Goal: Book appointment/travel/reservation

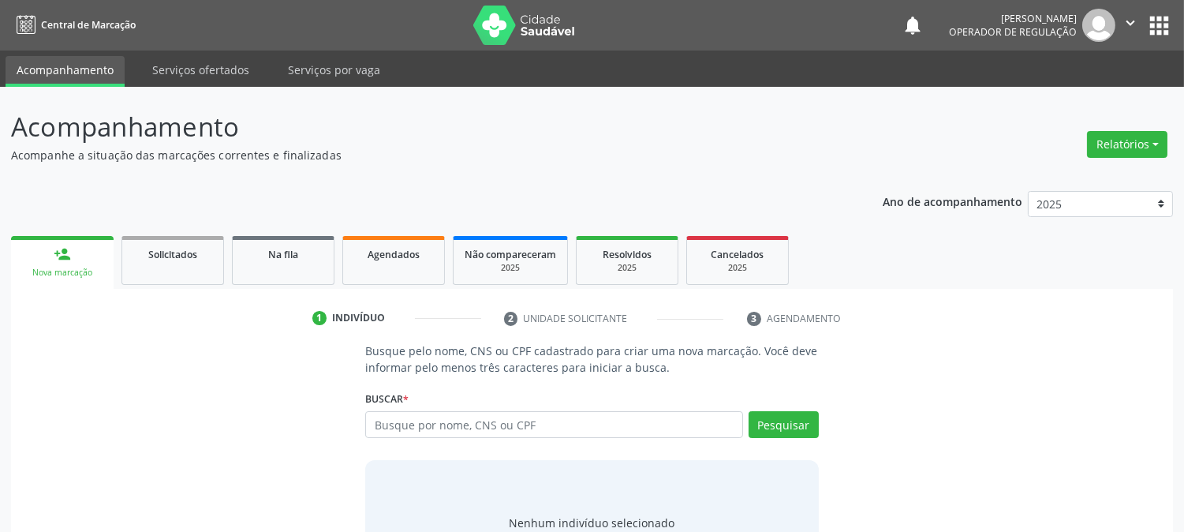
click at [385, 421] on input "text" at bounding box center [553, 424] width 377 height 27
type input "702002369366886"
click at [774, 424] on button "Pesquisar" at bounding box center [784, 424] width 70 height 27
type input "702002369366886"
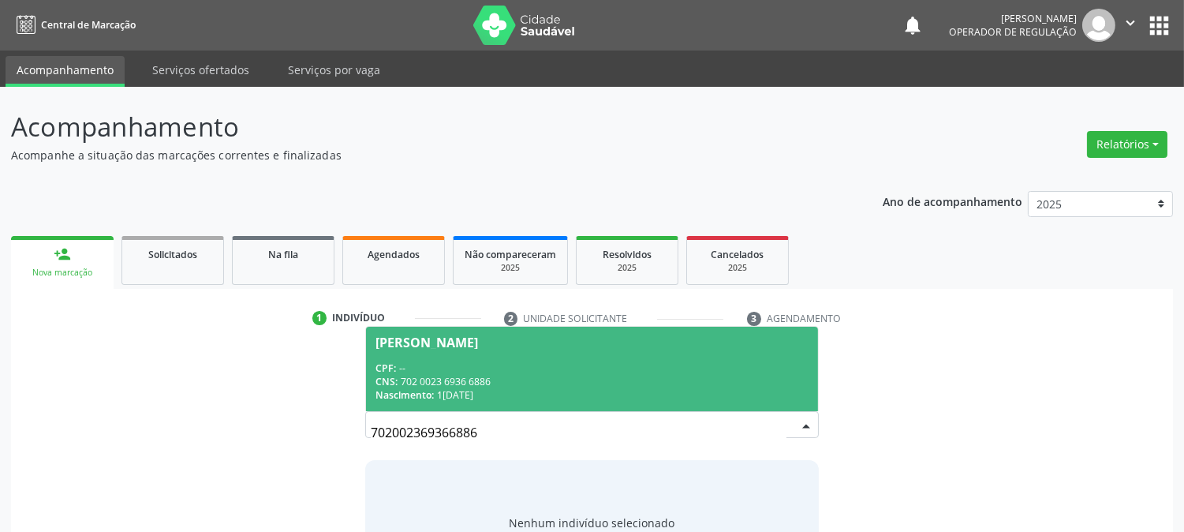
click at [521, 369] on div "CPF: --" at bounding box center [592, 367] width 432 height 13
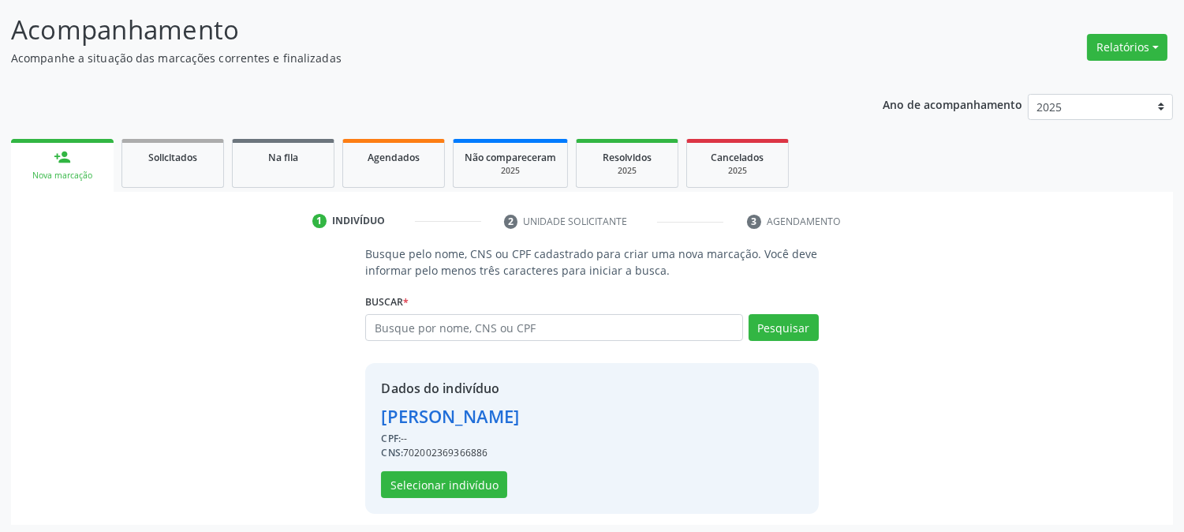
scroll to position [99, 0]
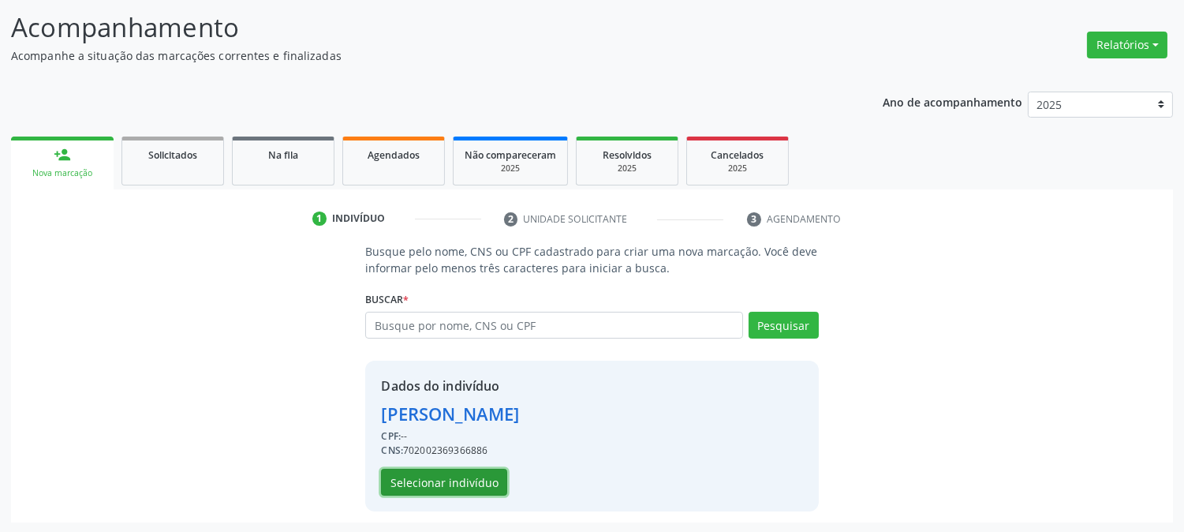
click at [463, 475] on button "Selecionar indivíduo" at bounding box center [444, 482] width 126 height 27
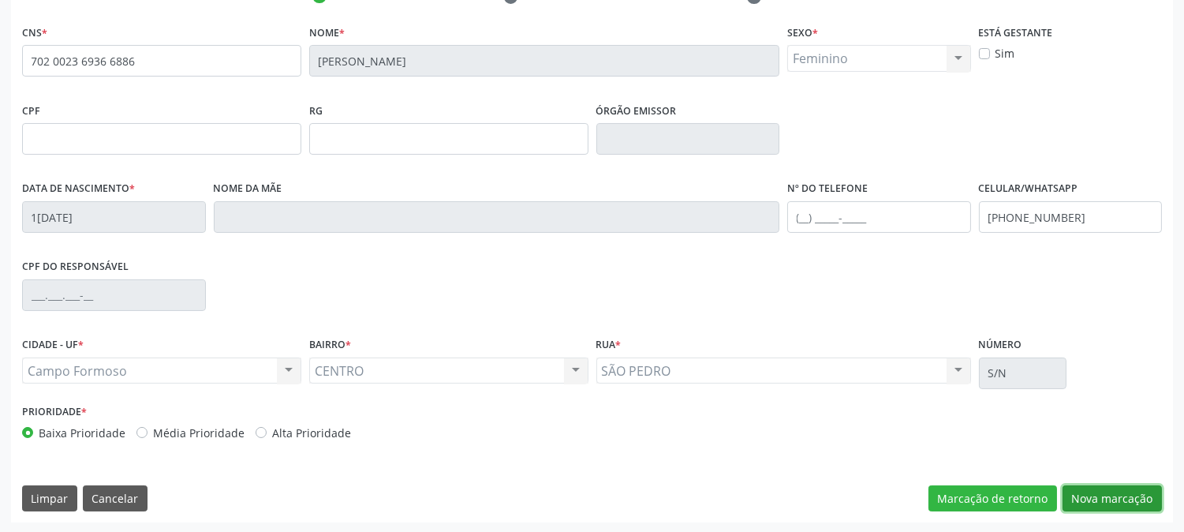
click at [1139, 501] on button "Nova marcação" at bounding box center [1112, 498] width 99 height 27
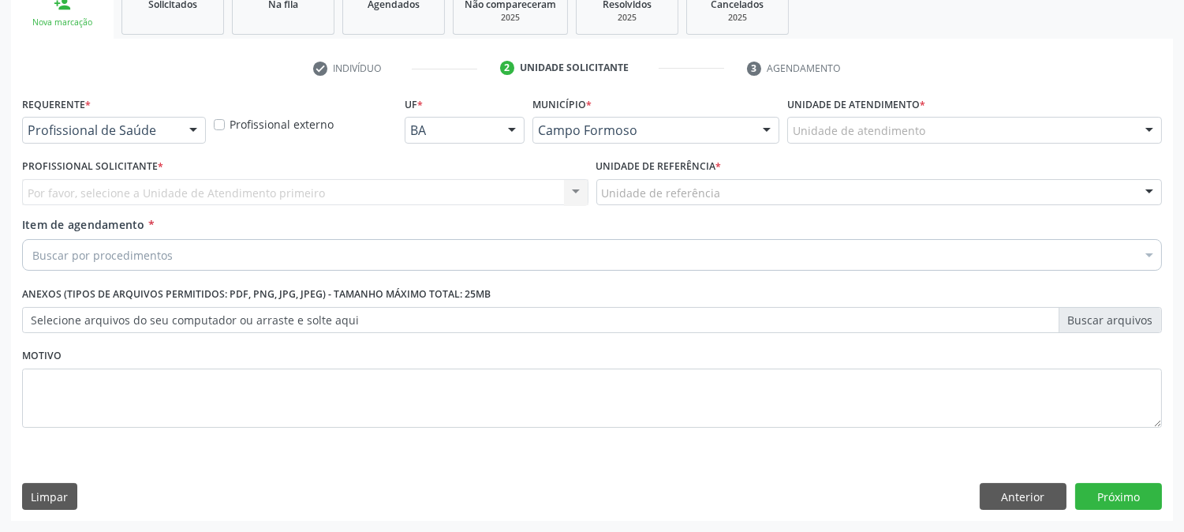
scroll to position [249, 0]
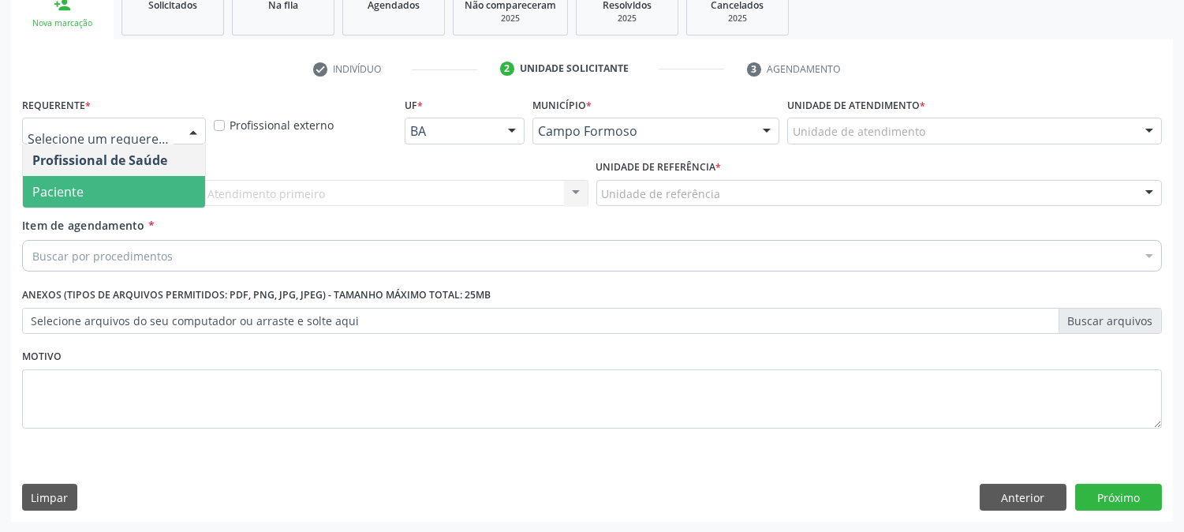
click at [122, 190] on span "Paciente" at bounding box center [114, 192] width 182 height 32
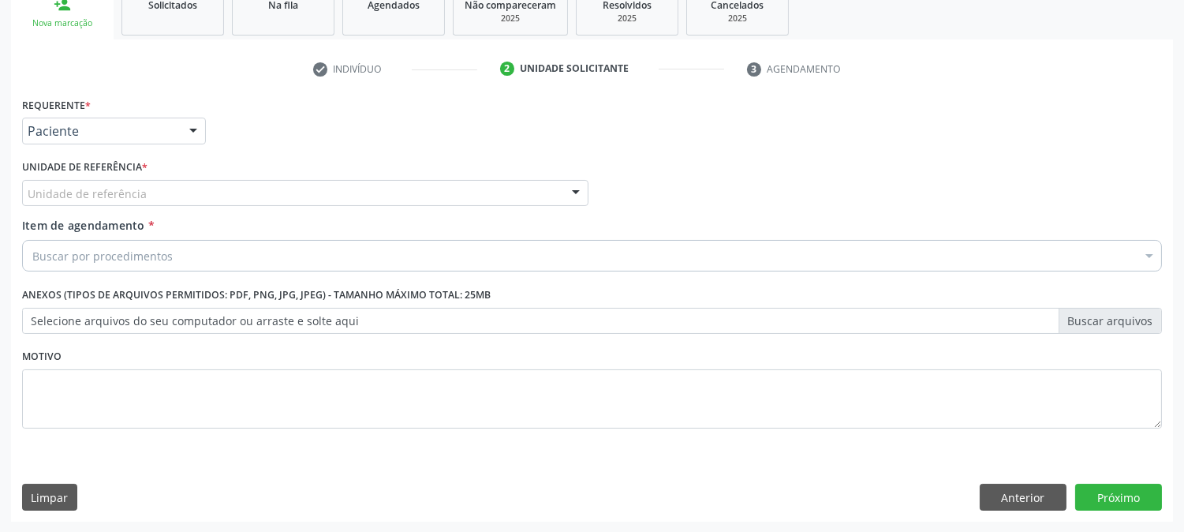
click at [188, 198] on div "Unidade de referência" at bounding box center [305, 193] width 566 height 27
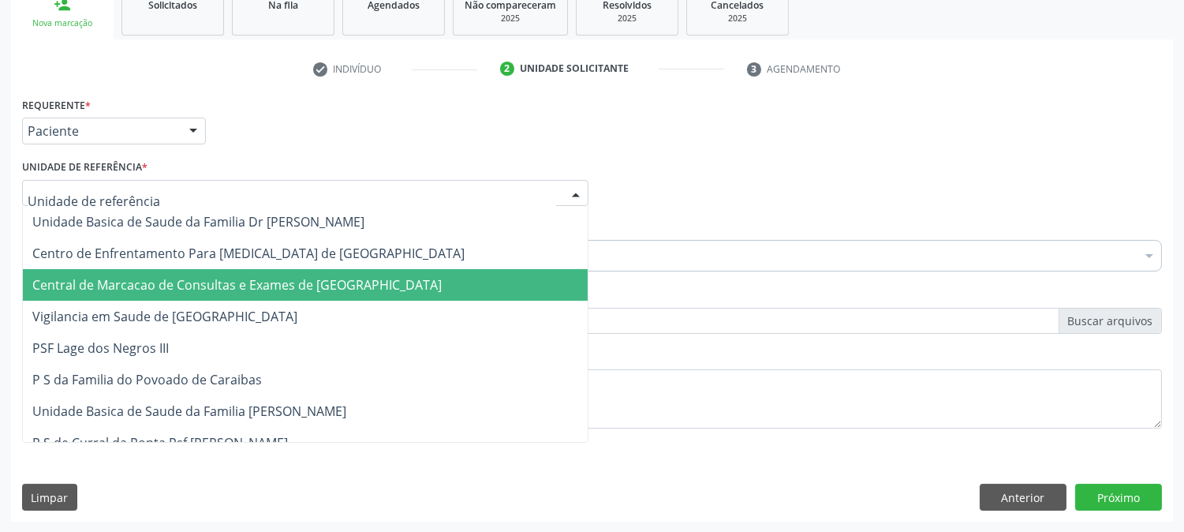
click at [144, 277] on span "Central de Marcacao de Consultas e Exames de [GEOGRAPHIC_DATA]" at bounding box center [236, 284] width 409 height 17
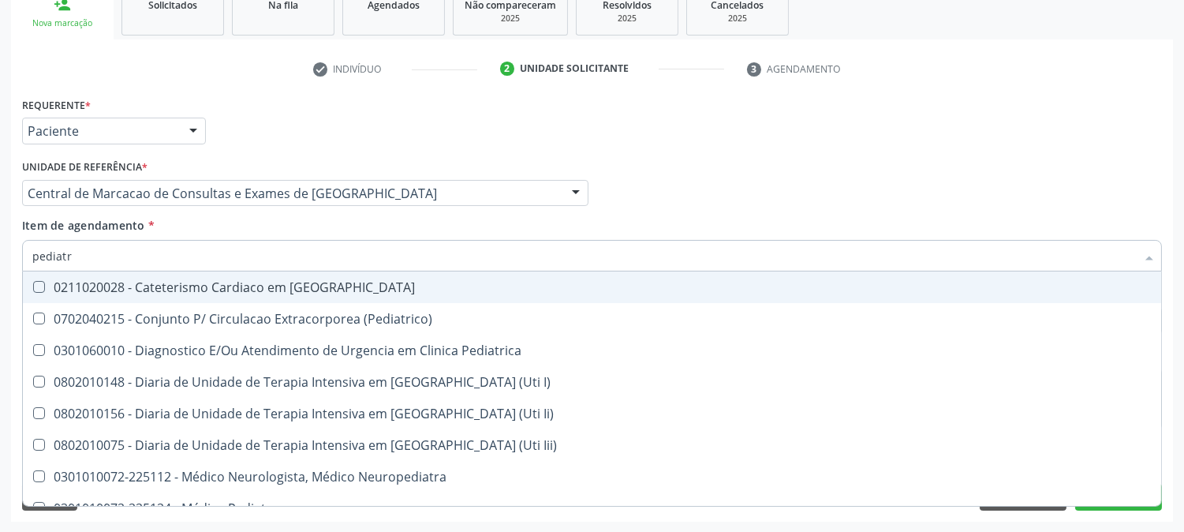
type input "pediatra"
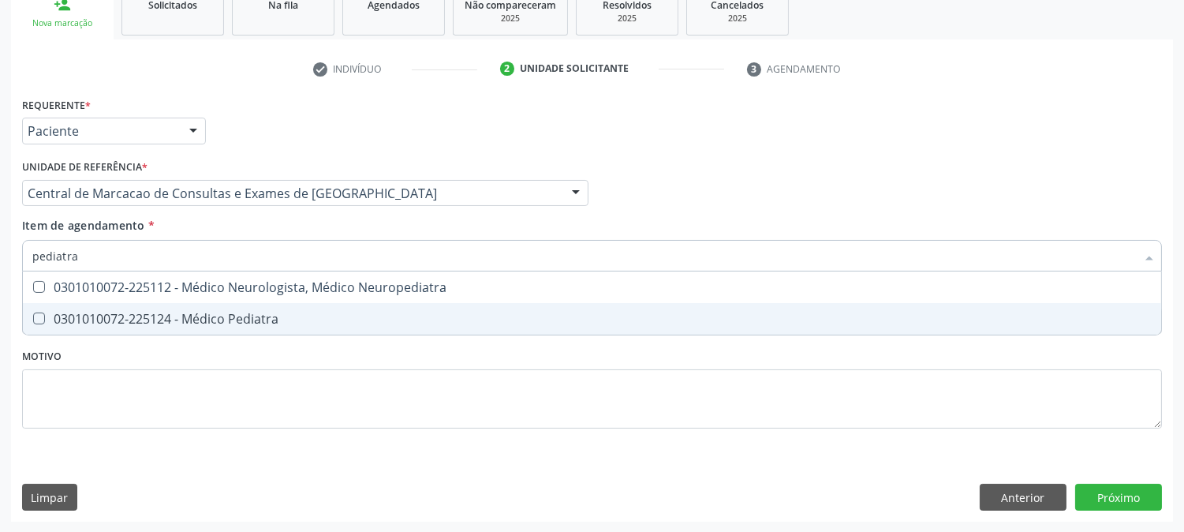
click at [214, 312] on div "0301010072-225124 - Médico Pediatra" at bounding box center [591, 318] width 1119 height 13
checkbox Pediatra "true"
click at [1115, 499] on div "Requerente * Paciente Profissional de Saúde Paciente Nenhum resultado encontrad…" at bounding box center [592, 307] width 1162 height 428
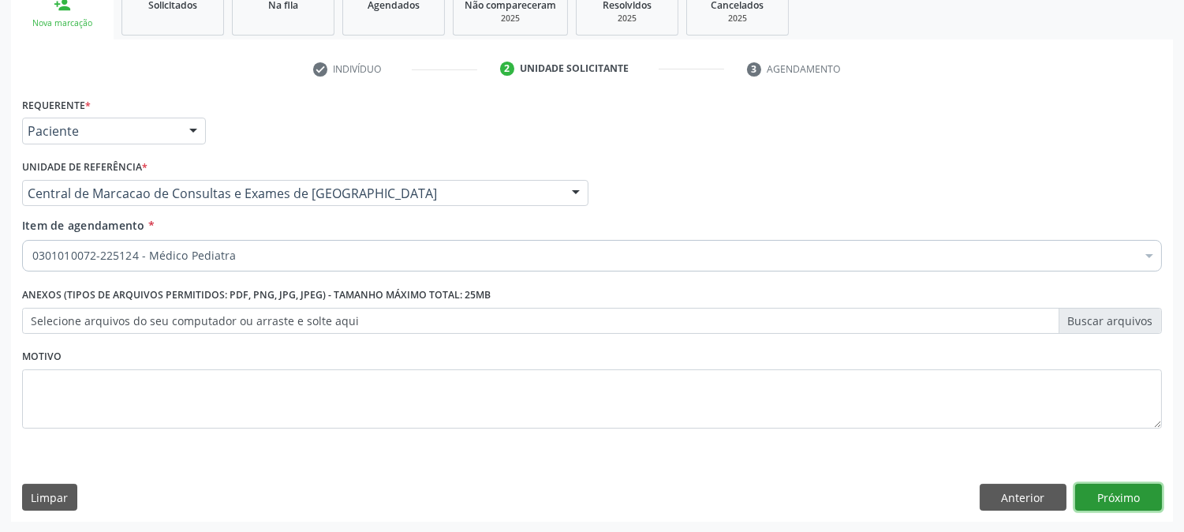
click at [1083, 487] on button "Próximo" at bounding box center [1118, 497] width 87 height 27
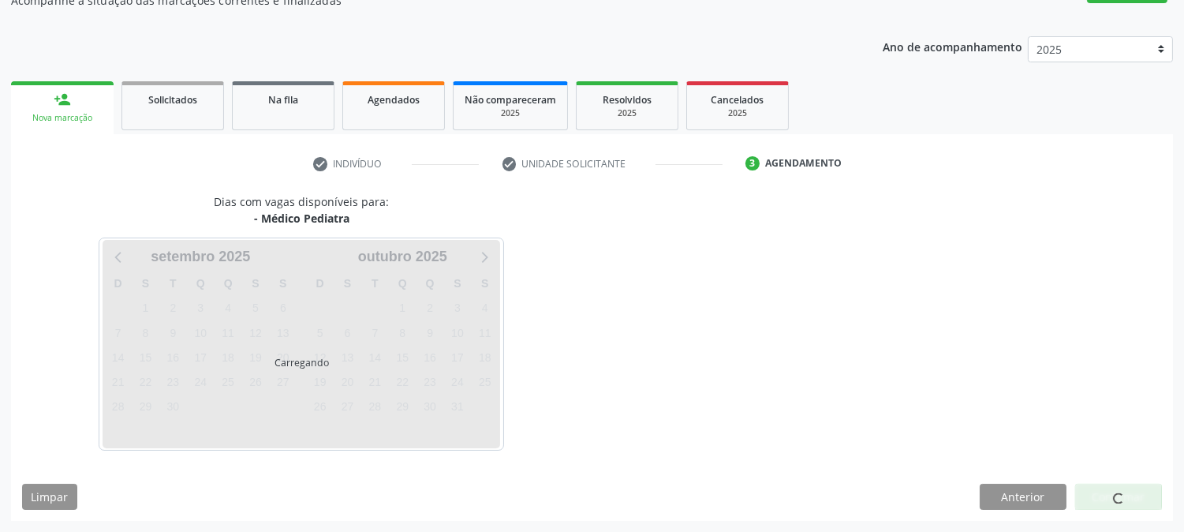
scroll to position [154, 0]
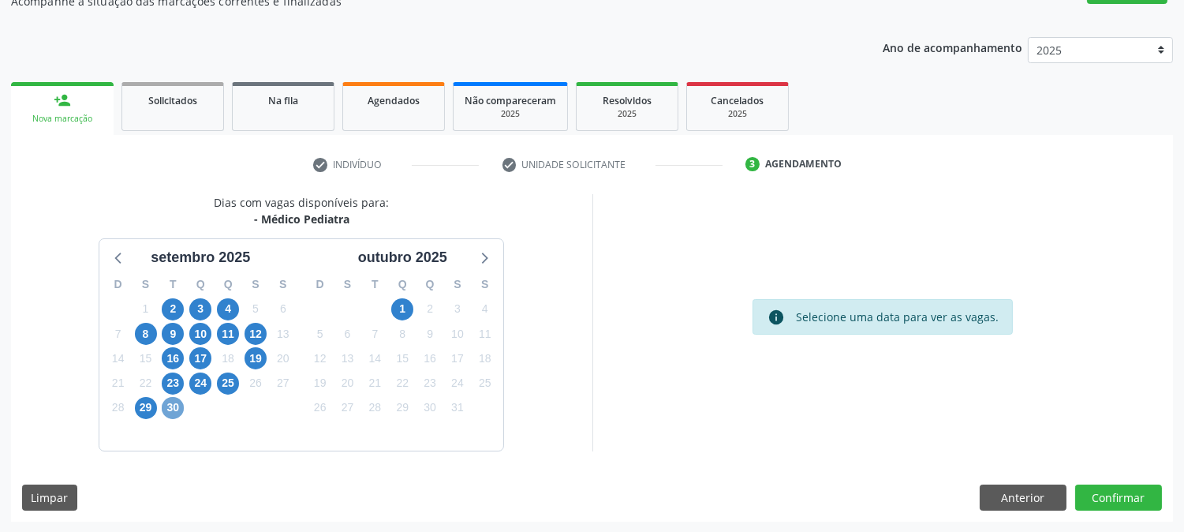
click at [181, 406] on span "30" at bounding box center [173, 408] width 22 height 22
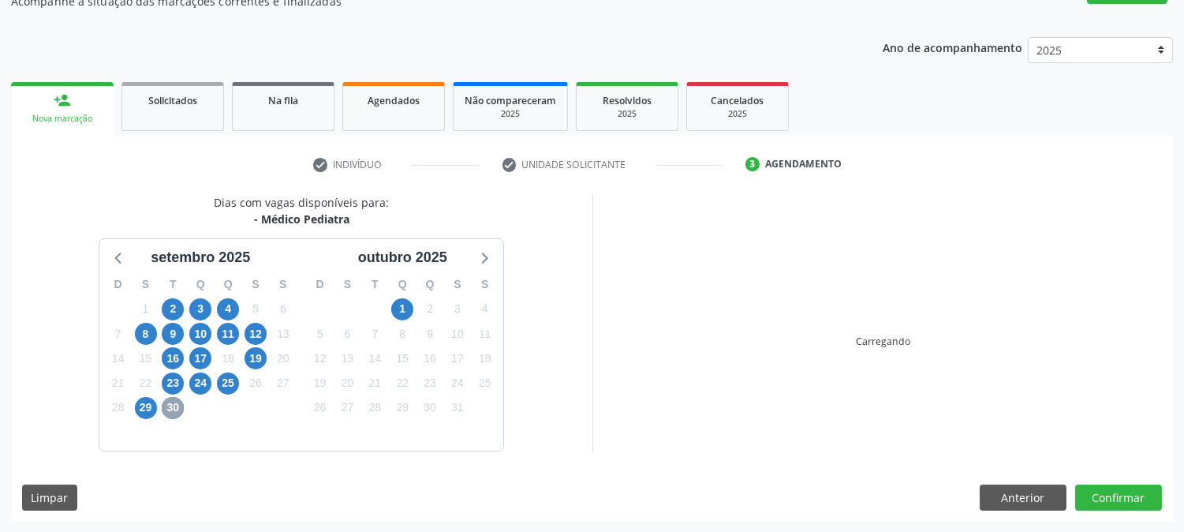
click at [181, 406] on span "30" at bounding box center [173, 408] width 22 height 22
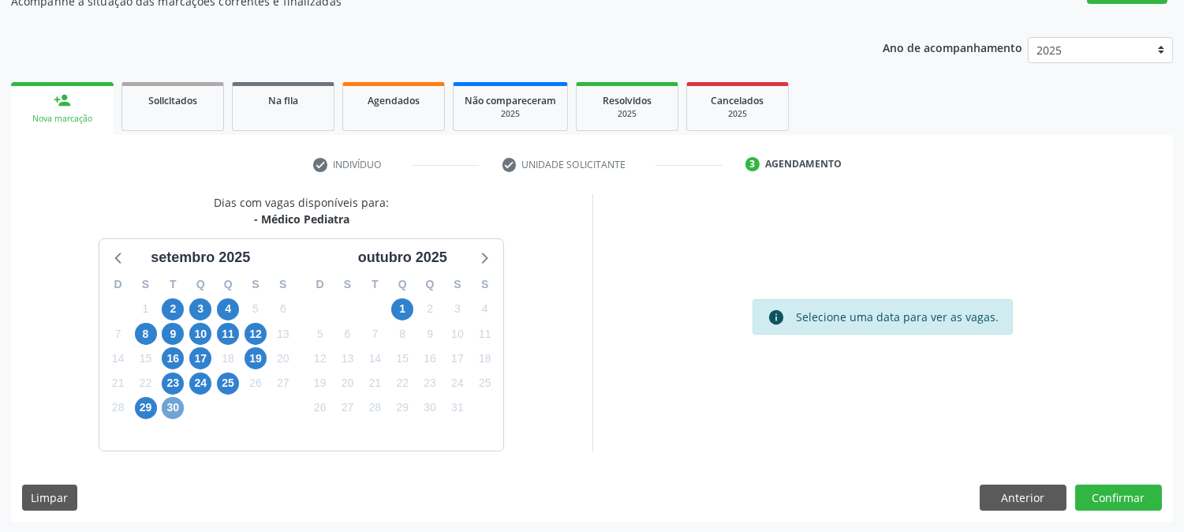
click at [178, 406] on span "30" at bounding box center [173, 408] width 22 height 22
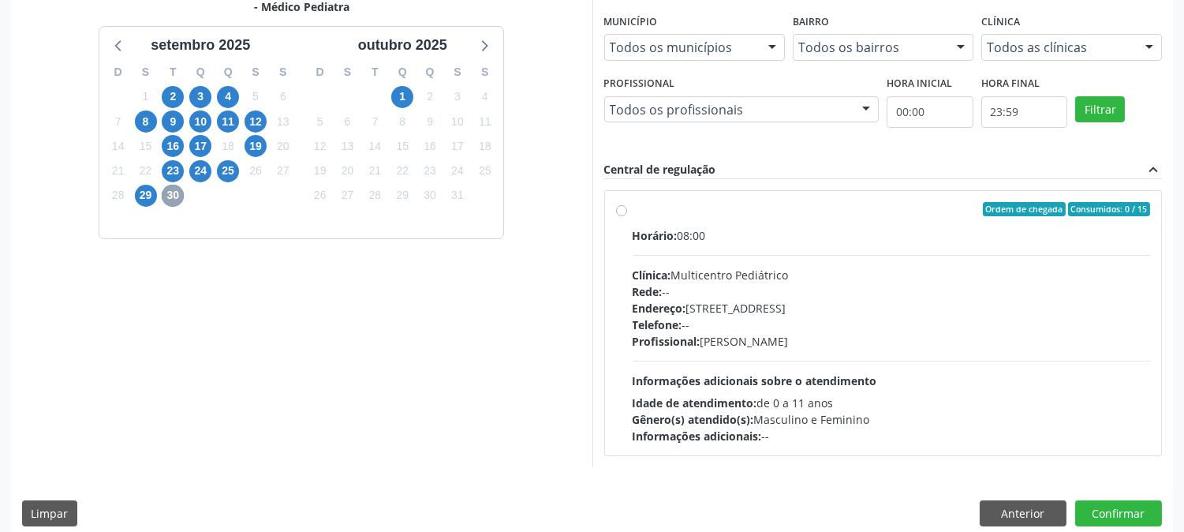
scroll to position [382, 0]
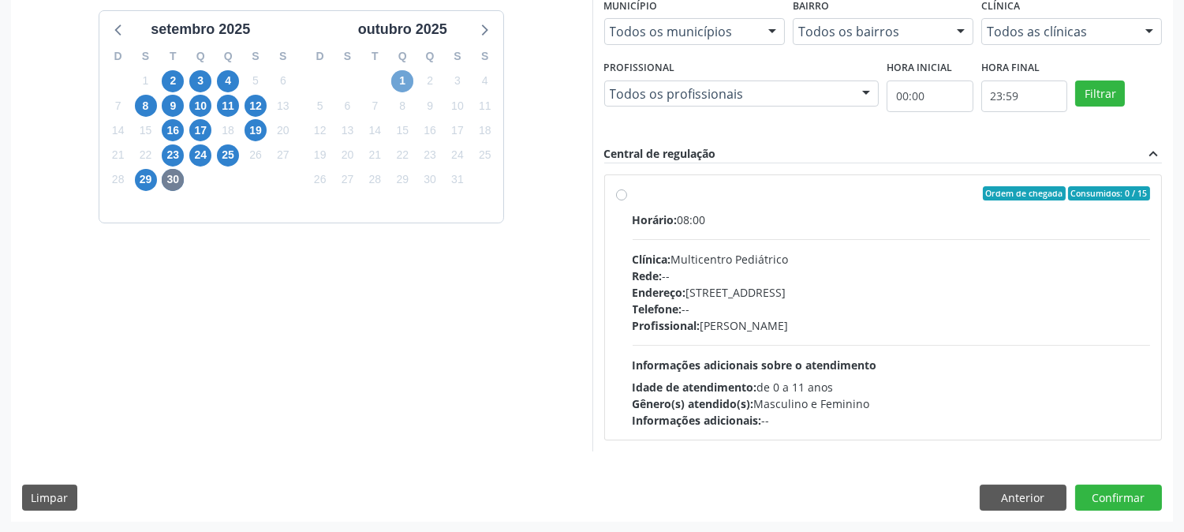
click at [396, 79] on span "1" at bounding box center [402, 81] width 22 height 22
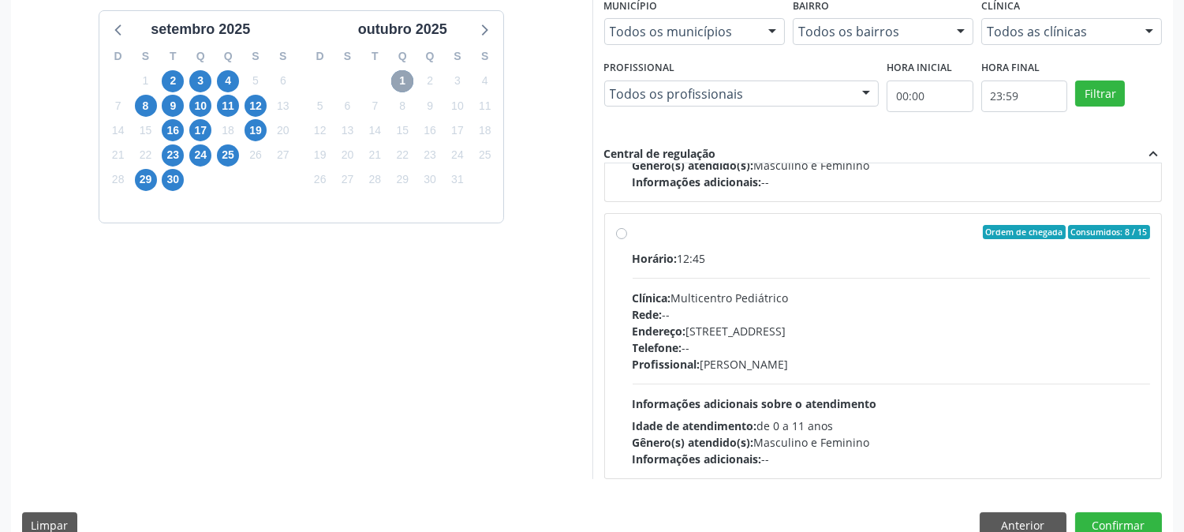
scroll to position [525, 0]
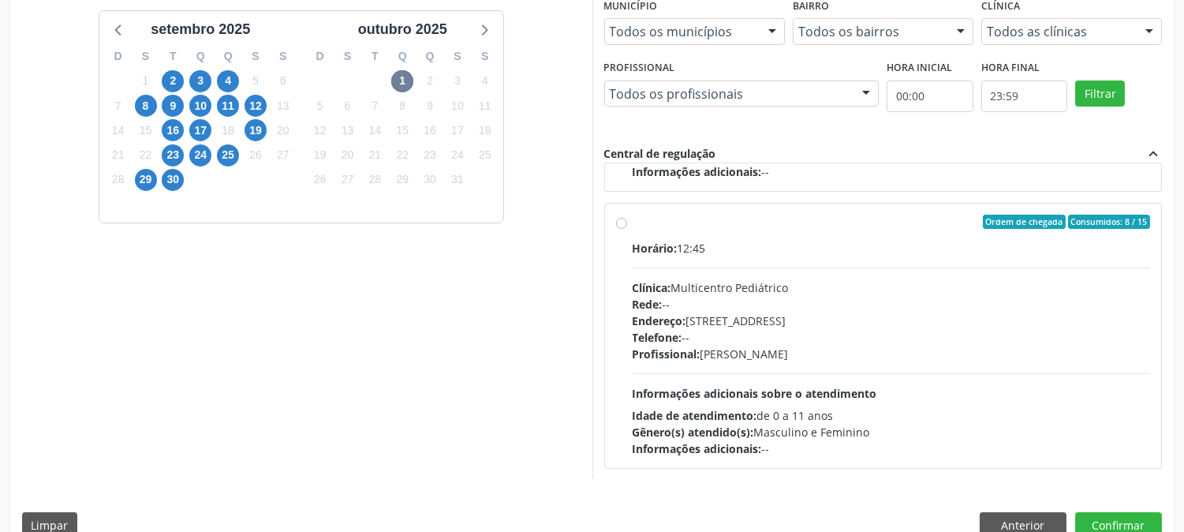
click at [834, 301] on div "Rede: --" at bounding box center [892, 304] width 518 height 17
click at [627, 229] on input "Ordem de chegada Consumidos: 8 / 15 Horário: 12:45 Clínica: Multicentro Pediátr…" at bounding box center [621, 222] width 11 height 14
radio input "true"
click at [1101, 515] on button "Confirmar" at bounding box center [1118, 525] width 87 height 27
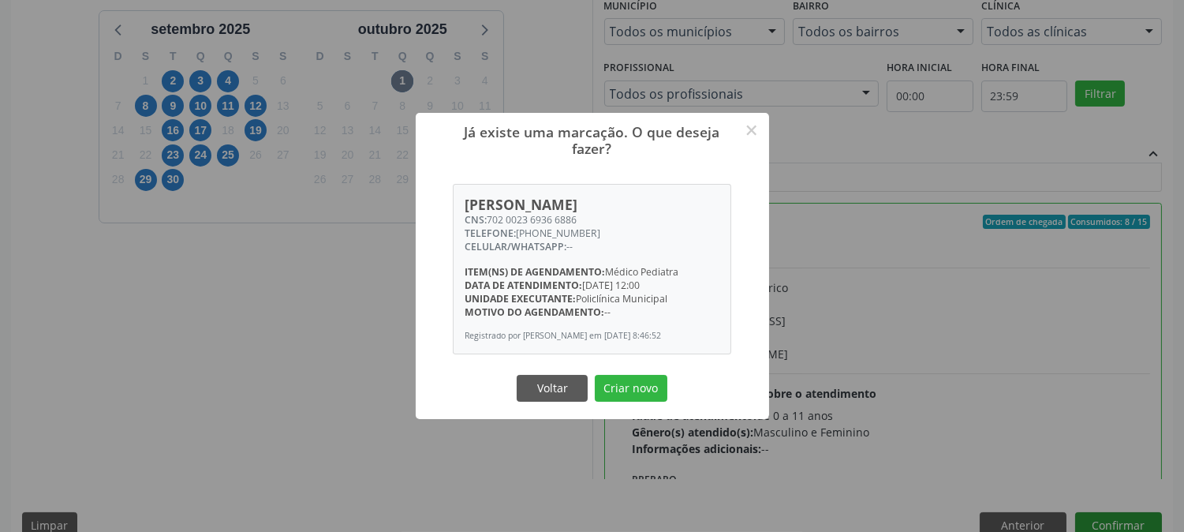
click at [595, 375] on button "Criar novo" at bounding box center [631, 388] width 73 height 27
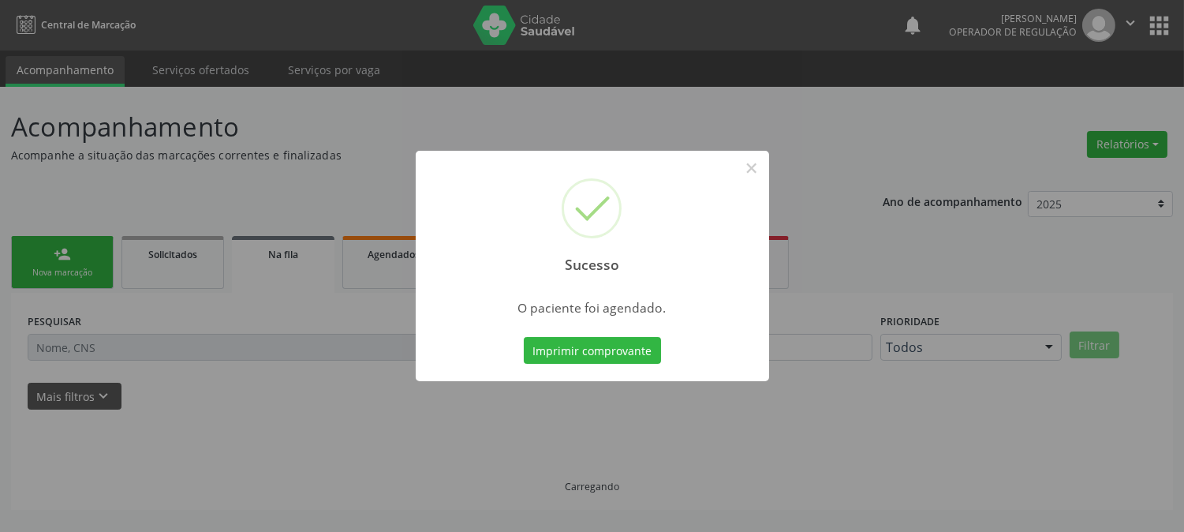
scroll to position [0, 0]
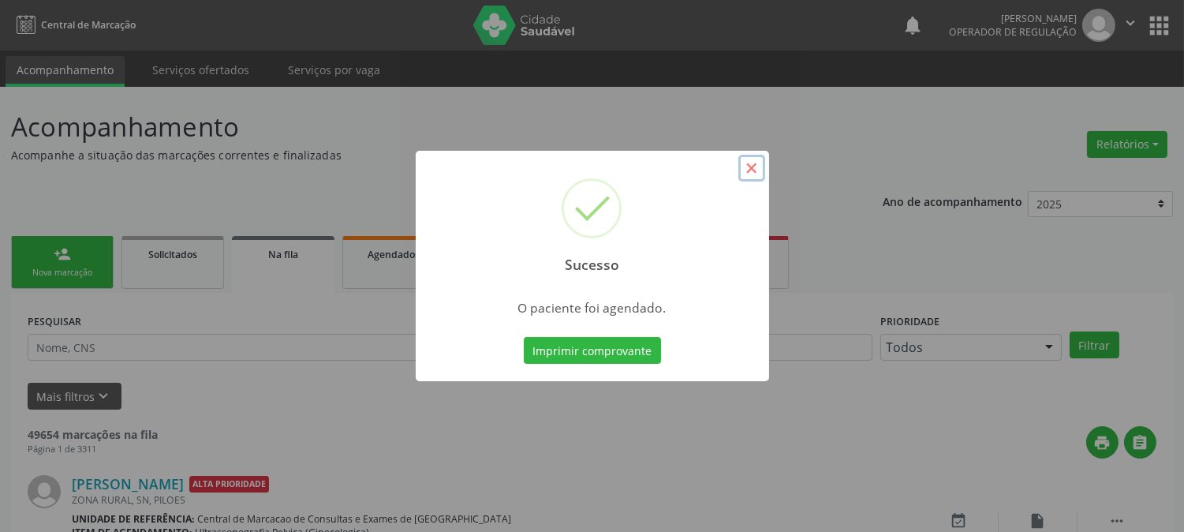
click at [754, 169] on button "×" at bounding box center [751, 168] width 27 height 27
